Goal: Contribute content: Add original content to the website for others to see

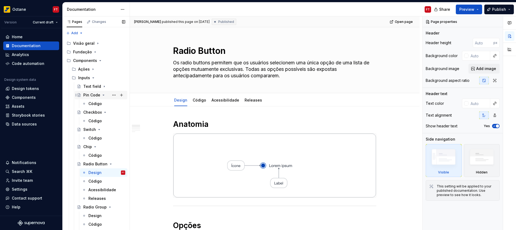
click at [102, 95] on icon "Page tree" at bounding box center [103, 95] width 4 height 4
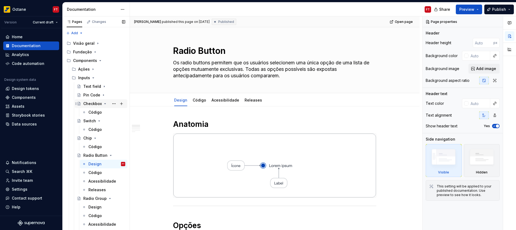
click at [105, 104] on icon "Page tree" at bounding box center [105, 103] width 1 height 1
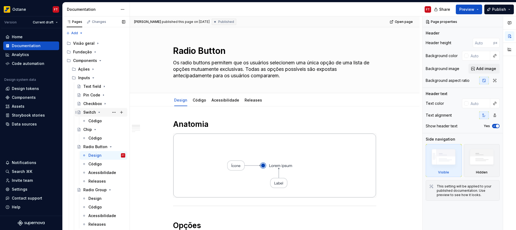
click at [99, 111] on icon "Page tree" at bounding box center [99, 112] width 4 height 4
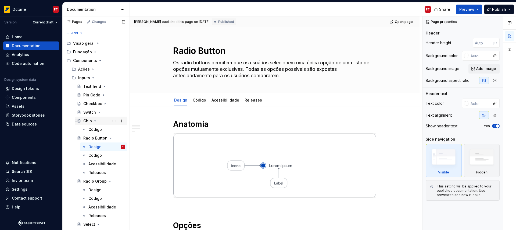
click at [95, 121] on icon "Page tree" at bounding box center [95, 120] width 1 height 1
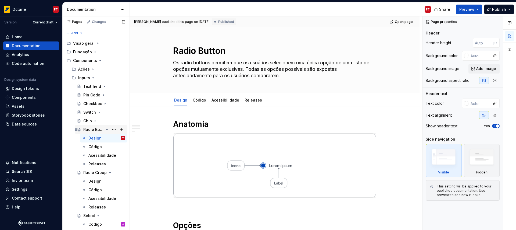
click at [105, 129] on icon "Page tree" at bounding box center [107, 129] width 4 height 4
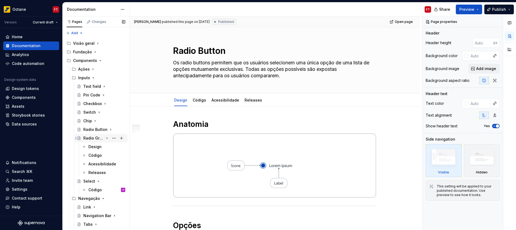
click at [105, 138] on icon "Page tree" at bounding box center [107, 138] width 4 height 4
click at [98, 146] on icon "Page tree" at bounding box center [98, 146] width 1 height 1
click at [103, 155] on icon "Page tree" at bounding box center [103, 155] width 1 height 1
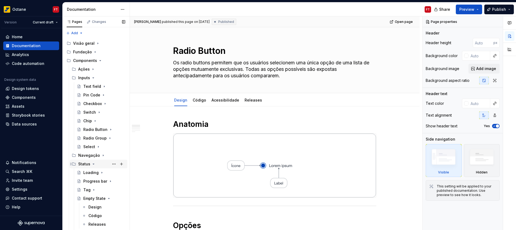
click at [93, 164] on icon "Page tree" at bounding box center [93, 164] width 4 height 4
click at [98, 171] on icon "Page tree" at bounding box center [100, 172] width 4 height 4
click at [105, 180] on icon "Page tree" at bounding box center [107, 181] width 4 height 4
click at [102, 189] on icon "Page tree" at bounding box center [102, 189] width 1 height 1
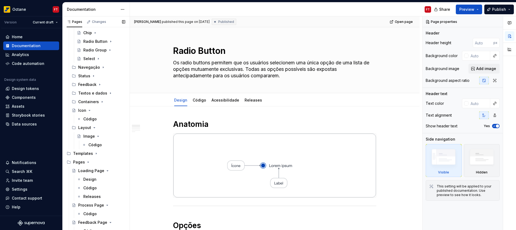
scroll to position [92, 0]
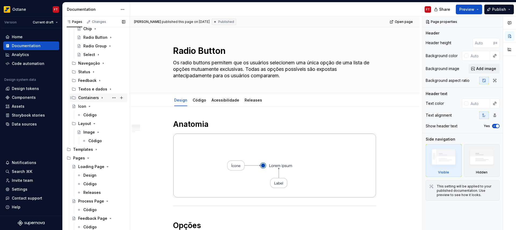
click at [102, 97] on icon "Page tree" at bounding box center [102, 97] width 1 height 1
click at [102, 98] on icon "Page tree" at bounding box center [102, 97] width 1 height 1
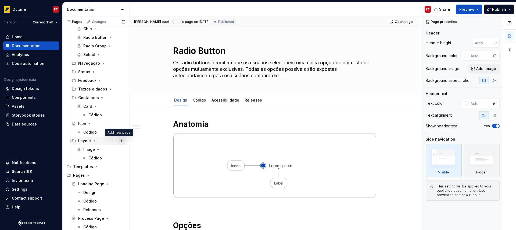
click at [120, 141] on button "Page tree" at bounding box center [122, 141] width 8 height 8
type textarea "*"
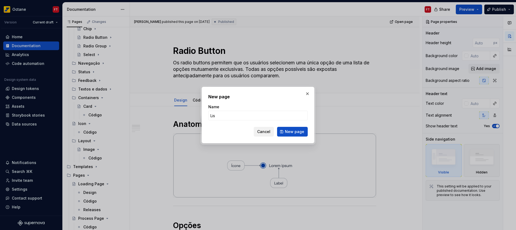
type input "List"
click button "New page" at bounding box center [292, 132] width 31 height 10
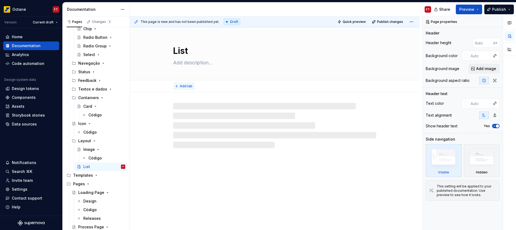
click at [185, 86] on span "Add tab" at bounding box center [186, 86] width 13 height 4
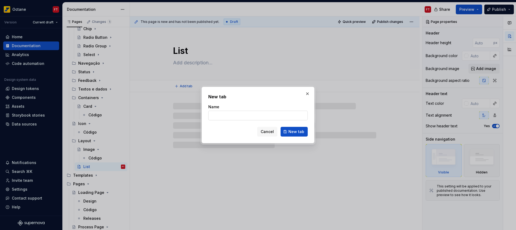
type textarea "*"
type input "D"
type textarea "*"
type input "Des"
type textarea "*"
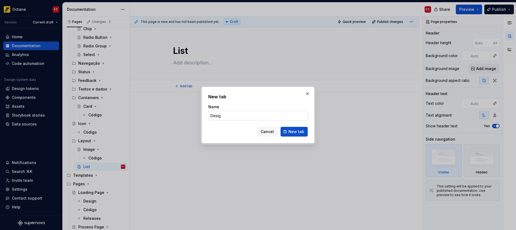
type input "Design"
click button "New tab" at bounding box center [294, 132] width 27 height 10
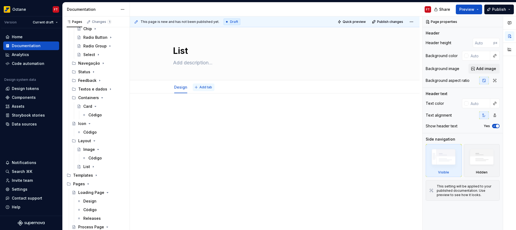
type textarea "*"
click at [206, 87] on span "Add tab" at bounding box center [205, 87] width 13 height 4
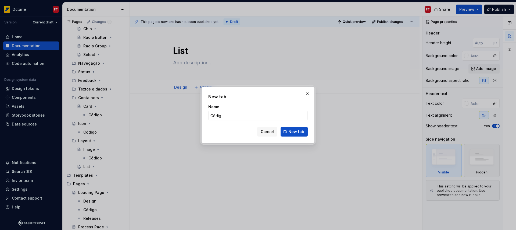
type input "Código"
click button "New tab" at bounding box center [294, 132] width 27 height 10
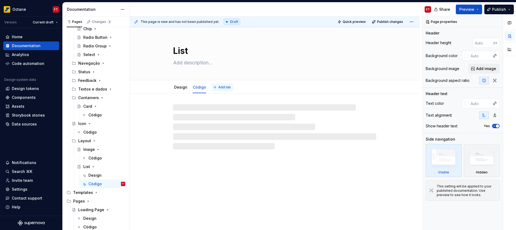
click at [221, 86] on span "Add tab" at bounding box center [224, 87] width 13 height 4
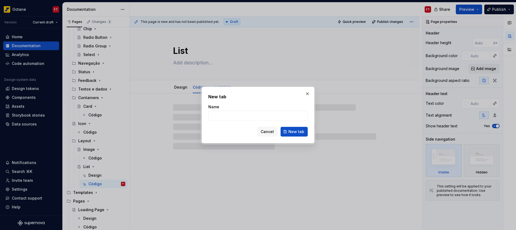
type textarea "*"
type input "Re"
type textarea "*"
type input "Releases"
click button "New tab" at bounding box center [294, 132] width 27 height 10
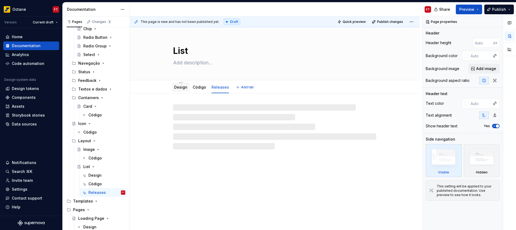
click at [179, 86] on link "Design" at bounding box center [180, 87] width 13 height 5
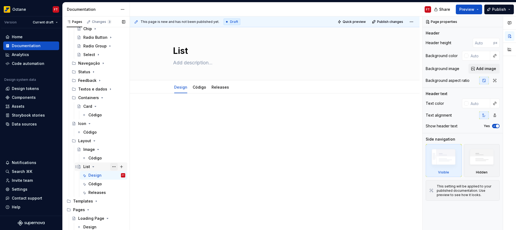
click at [111, 166] on button "Page tree" at bounding box center [114, 167] width 8 height 8
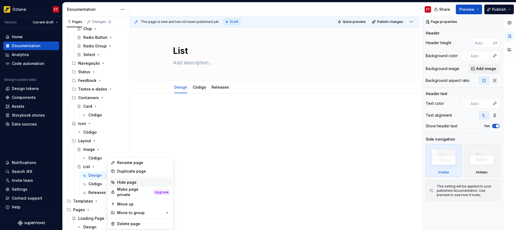
click at [130, 181] on div "Hide page" at bounding box center [143, 181] width 53 height 5
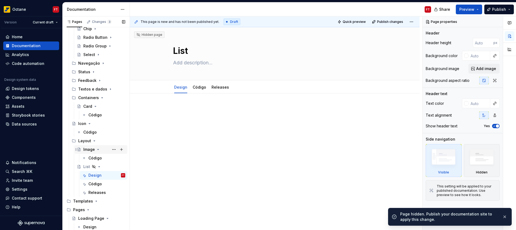
click at [98, 149] on icon "Page tree" at bounding box center [98, 149] width 1 height 1
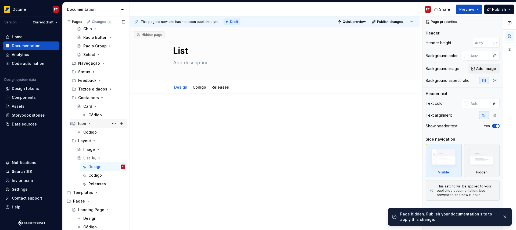
click at [89, 123] on icon "Page tree" at bounding box center [89, 123] width 1 height 1
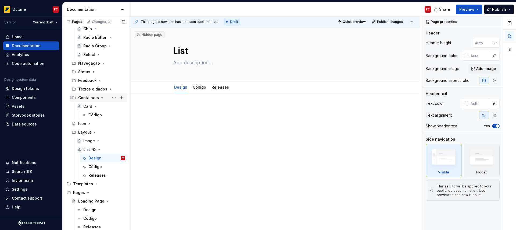
click at [100, 97] on icon "Page tree" at bounding box center [102, 97] width 4 height 4
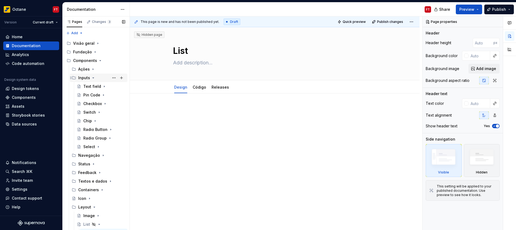
click at [93, 78] on icon "Page tree" at bounding box center [93, 77] width 1 height 1
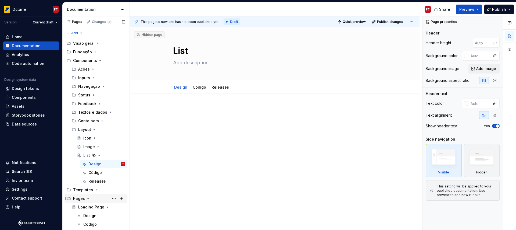
click at [88, 198] on icon "Page tree" at bounding box center [88, 198] width 1 height 1
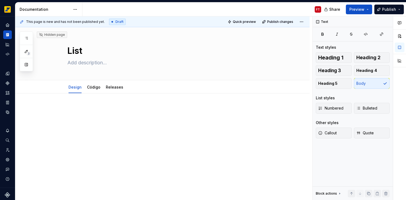
type textarea "*"
